Goal: Task Accomplishment & Management: Use online tool/utility

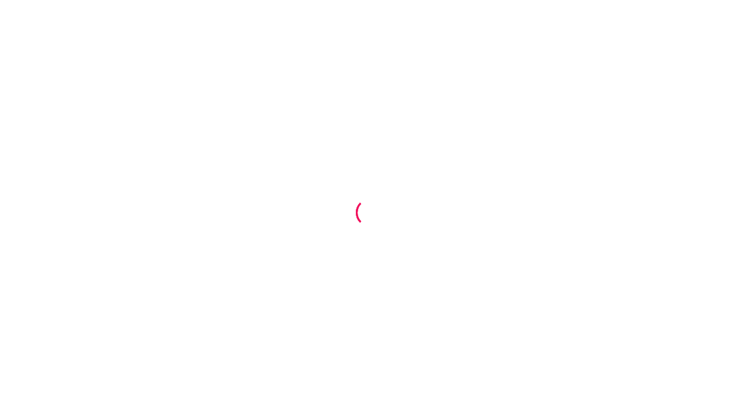
drag, startPoint x: 0, startPoint y: 0, endPoint x: 693, endPoint y: 39, distance: 694.4
click at [693, 39] on div at bounding box center [374, 196] width 748 height 393
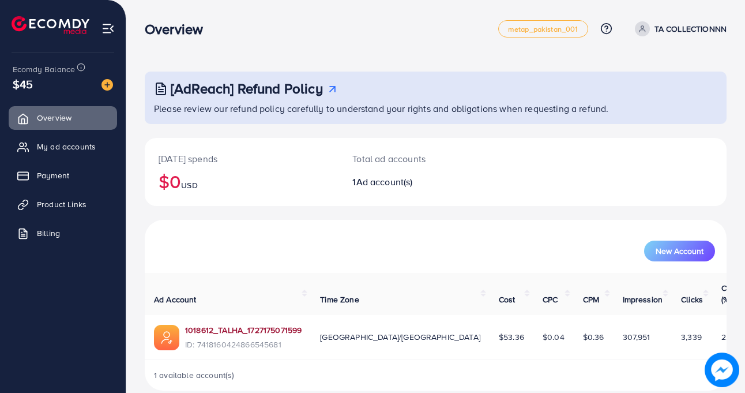
drag, startPoint x: 216, startPoint y: 318, endPoint x: 201, endPoint y: 315, distance: 15.2
click at [201, 324] on link "1018612_TALHA_1727175071599" at bounding box center [243, 330] width 117 height 12
